Goal: Task Accomplishment & Management: Complete application form

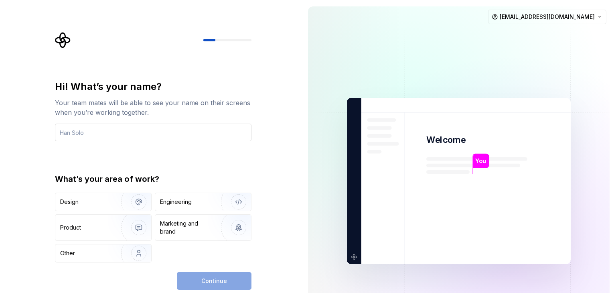
click at [190, 131] on input "text" at bounding box center [153, 132] width 196 height 18
type input "AK"
click at [194, 201] on div "Engineering" at bounding box center [192, 202] width 64 height 8
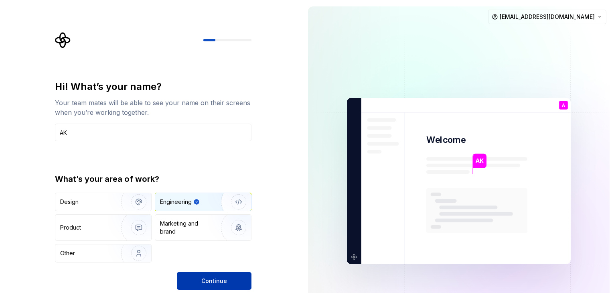
click at [210, 281] on span "Continue" at bounding box center [214, 281] width 26 height 8
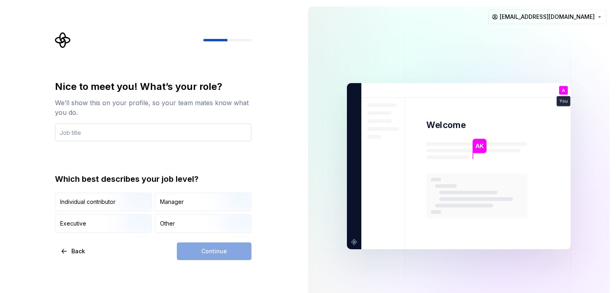
click at [207, 130] on input "text" at bounding box center [153, 132] width 196 height 18
type input "student"
click at [122, 200] on img "button" at bounding box center [131, 212] width 51 height 54
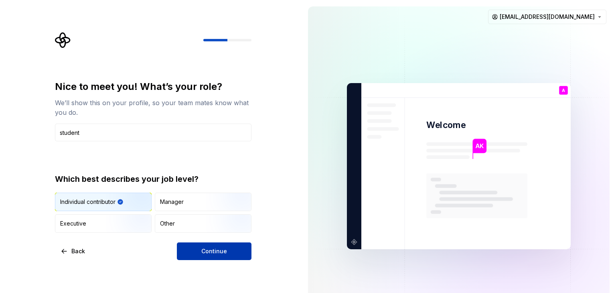
click at [196, 250] on button "Continue" at bounding box center [214, 251] width 75 height 18
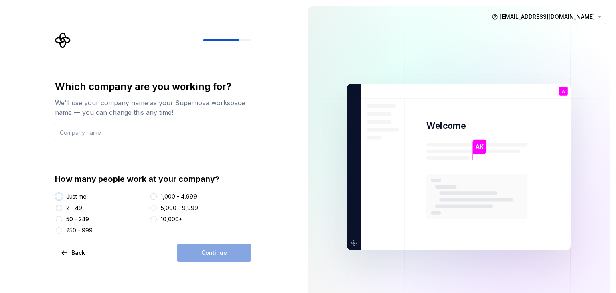
click at [56, 196] on button "Just me" at bounding box center [59, 196] width 6 height 6
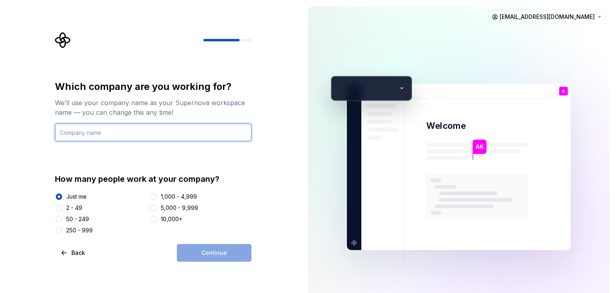
click at [161, 132] on input "text" at bounding box center [153, 132] width 196 height 18
type input "ME"
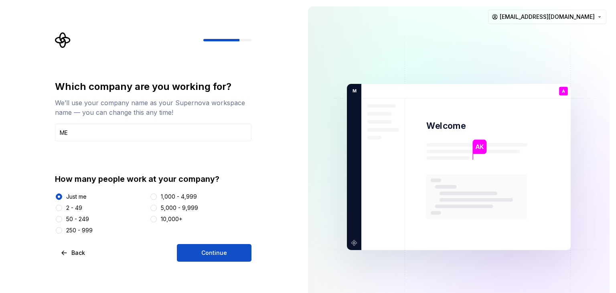
drag, startPoint x: 207, startPoint y: 243, endPoint x: 208, endPoint y: 270, distance: 27.3
click at [208, 270] on div "Which company are you working for? We’ll use your company name as your Supernov…" at bounding box center [151, 167] width 302 height 334
click at [211, 250] on span "Continue" at bounding box center [214, 253] width 26 height 8
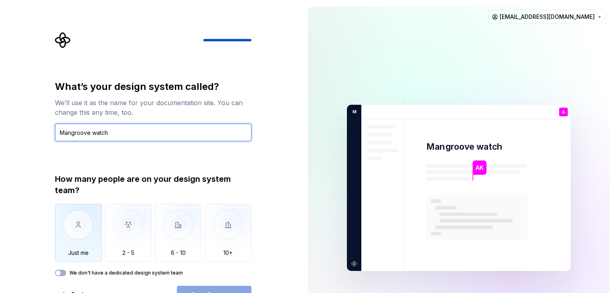
type input "Mangroove watch"
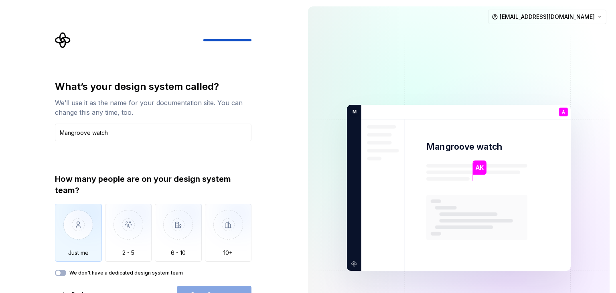
click at [97, 221] on img "button" at bounding box center [78, 231] width 47 height 54
click at [235, 287] on button "Open Supernova" at bounding box center [214, 294] width 75 height 18
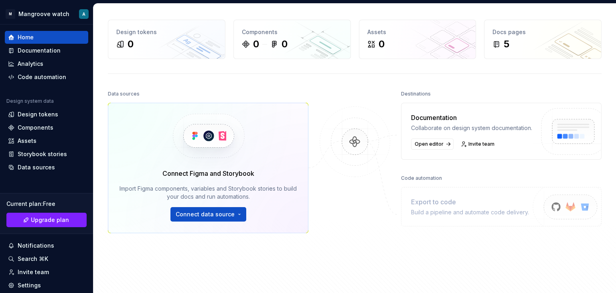
scroll to position [22, 0]
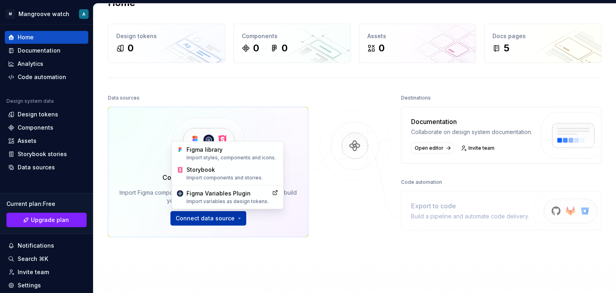
click at [207, 221] on html "M Mangroove watch A Home Documentation Analytics Code automation Design system …" at bounding box center [308, 146] width 616 height 293
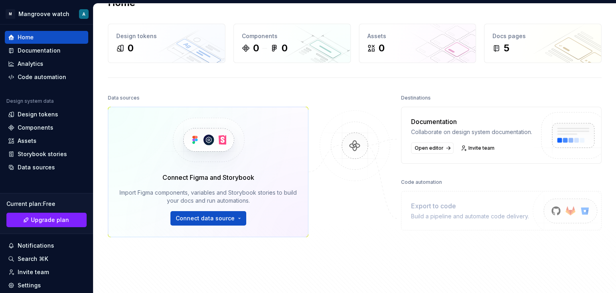
click at [261, 225] on html "M Mangroove watch A Home Documentation Analytics Code automation Design system …" at bounding box center [308, 146] width 616 height 293
